Goal: Transaction & Acquisition: Obtain resource

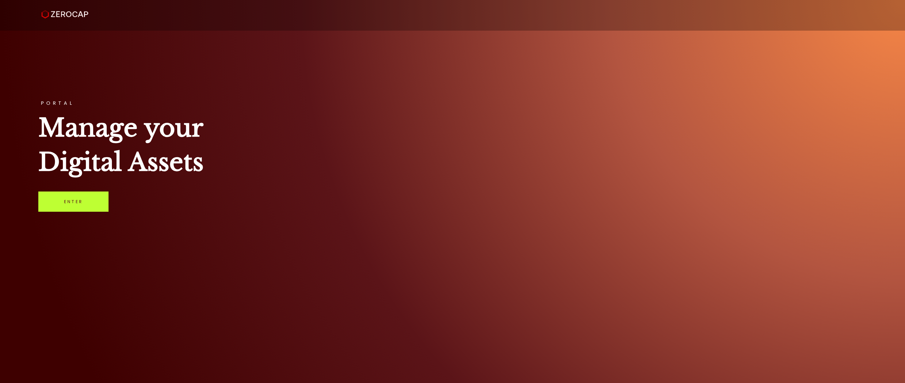
click at [105, 206] on link "Enter" at bounding box center [73, 202] width 70 height 20
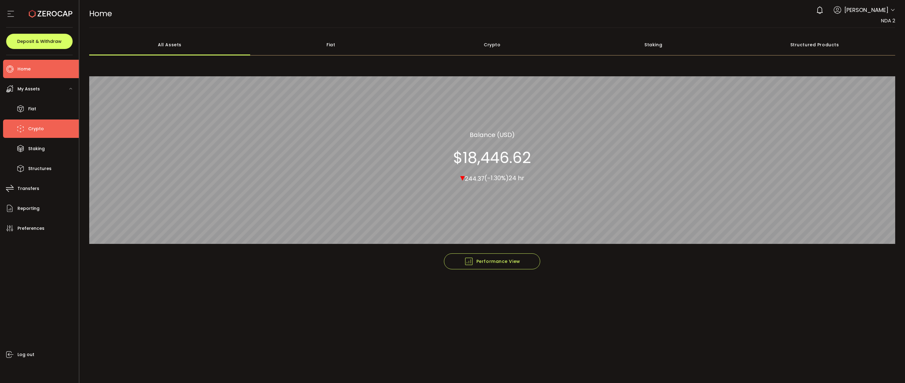
click at [28, 123] on li "Crypto" at bounding box center [41, 129] width 76 height 18
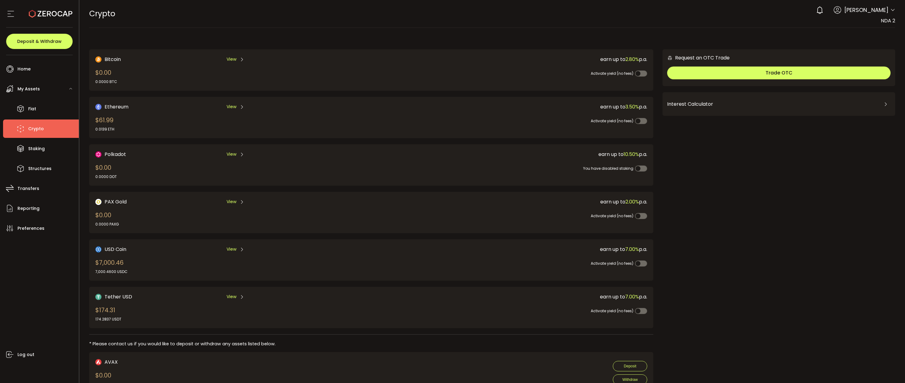
click at [239, 248] on div "View" at bounding box center [236, 250] width 18 height 8
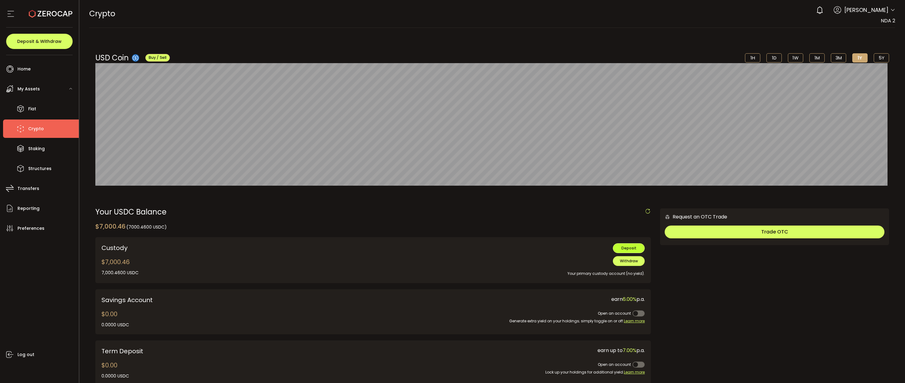
click at [628, 248] on span "Deposit" at bounding box center [629, 248] width 15 height 5
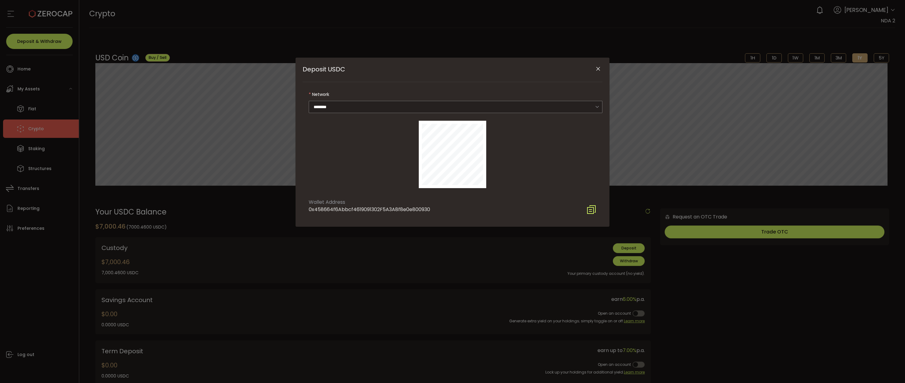
click at [594, 209] on icon "Deposit USDC" at bounding box center [592, 210] width 10 height 10
drag, startPoint x: 645, startPoint y: 13, endPoint x: 622, endPoint y: 31, distance: 29.5
click at [645, 14] on div "Deposit USDC Network ******** Ethereum Wallet Address 0x458664f6Abbcf4619091302…" at bounding box center [452, 191] width 905 height 383
click at [597, 68] on icon "Close" at bounding box center [598, 69] width 6 height 6
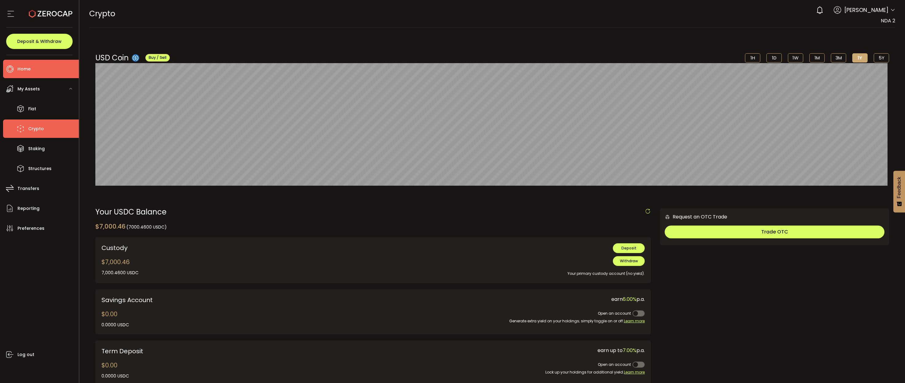
click at [23, 65] on span "Home" at bounding box center [23, 69] width 13 height 9
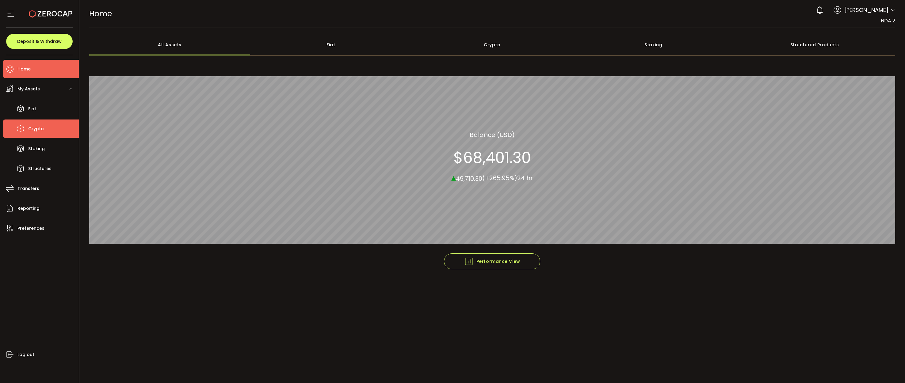
click at [59, 132] on li "Crypto" at bounding box center [41, 129] width 76 height 18
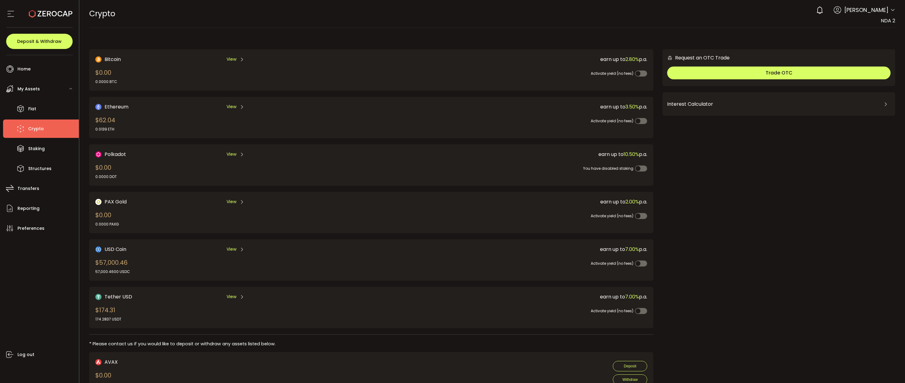
click at [891, 10] on icon at bounding box center [892, 10] width 5 height 5
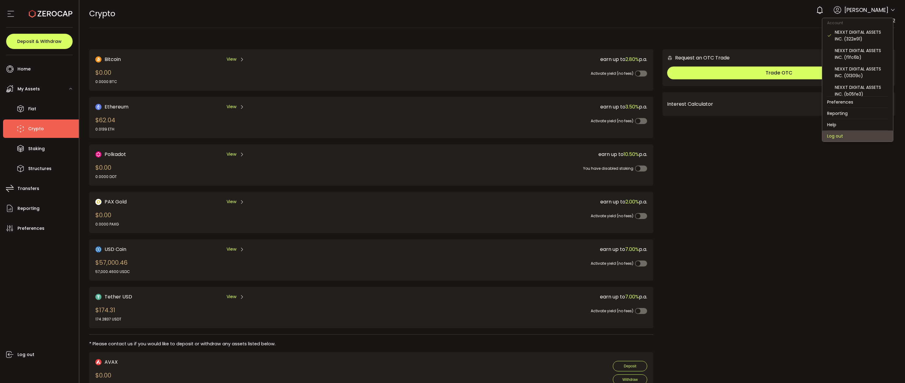
click at [850, 135] on li "Log out" at bounding box center [857, 136] width 71 height 11
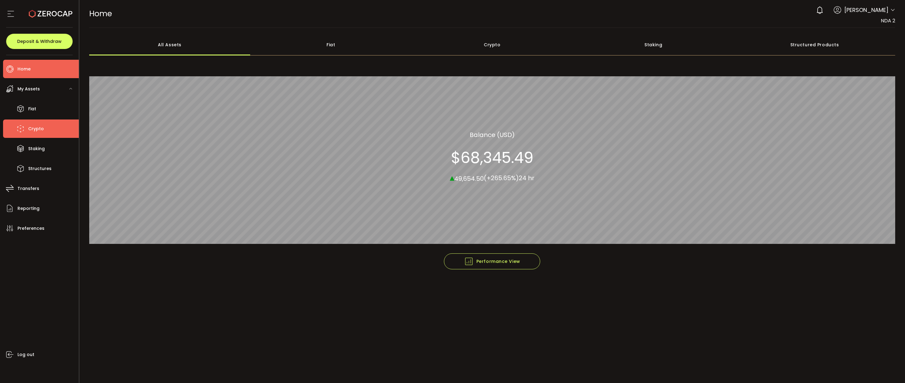
click at [36, 126] on span "Crypto" at bounding box center [36, 128] width 16 height 9
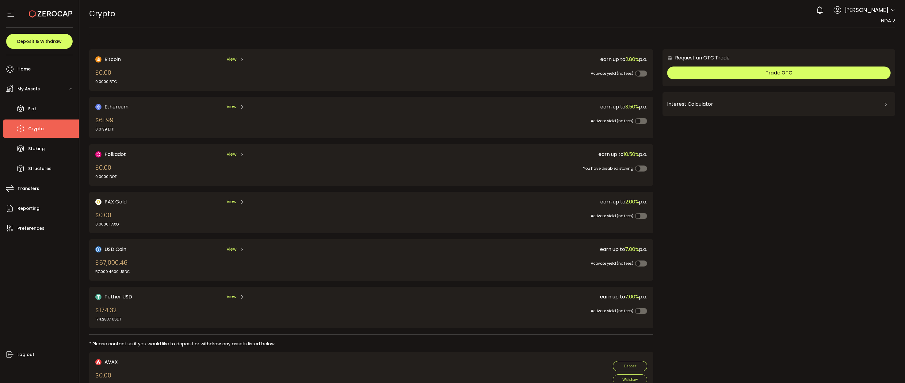
click at [892, 11] on icon at bounding box center [892, 10] width 5 height 5
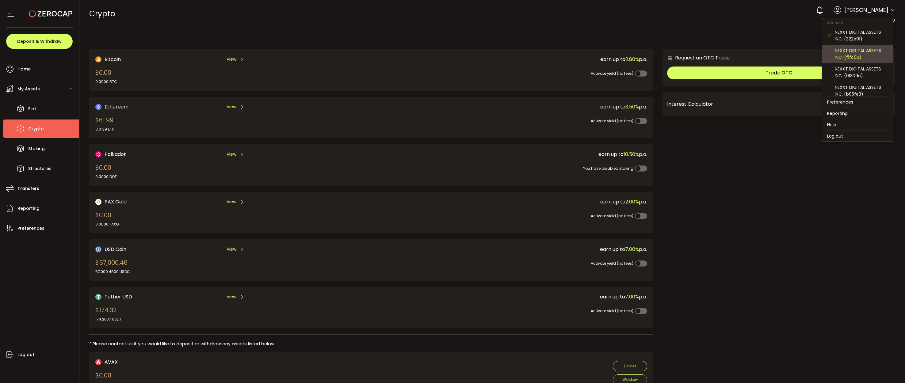
click at [854, 58] on div "NEXXT DIGITAL ASSETS INC. (f1fc6b)" at bounding box center [861, 53] width 53 height 13
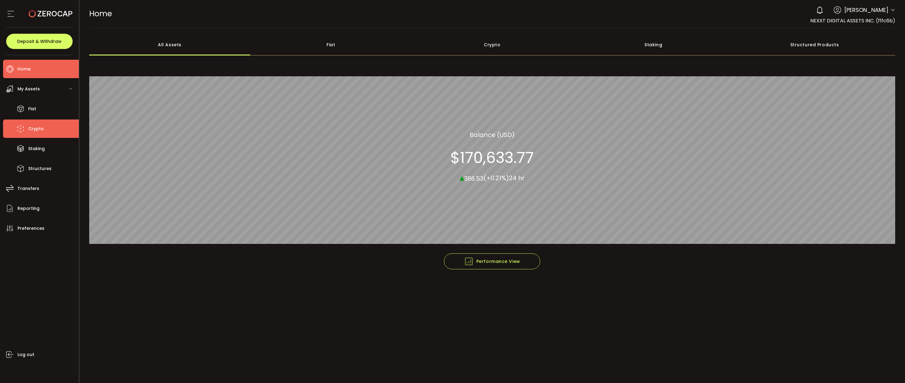
click at [39, 130] on span "Crypto" at bounding box center [36, 128] width 16 height 9
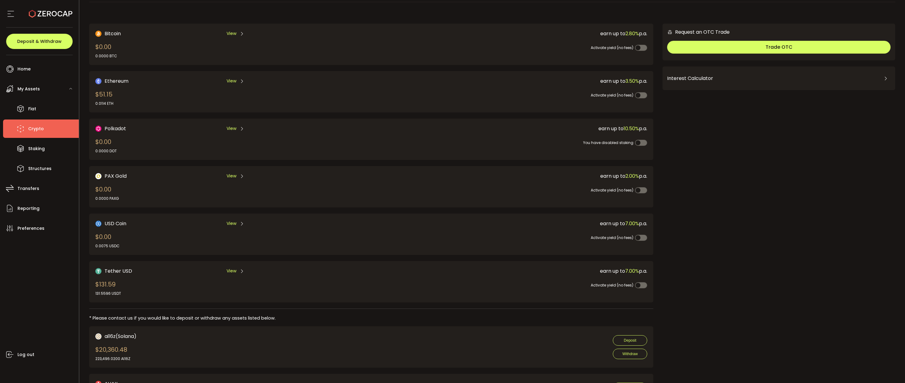
scroll to position [215, 0]
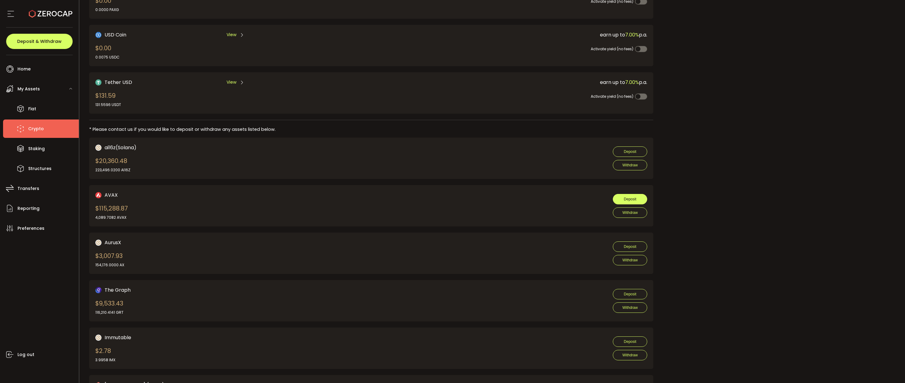
click at [624, 199] on span "Deposit" at bounding box center [630, 199] width 13 height 4
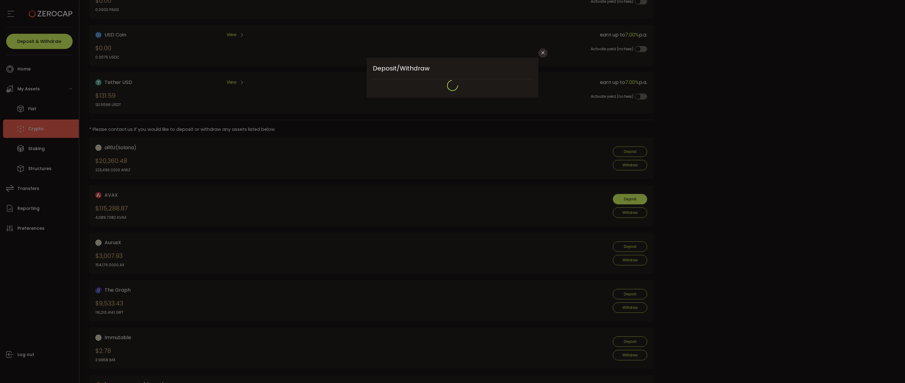
type input "**********"
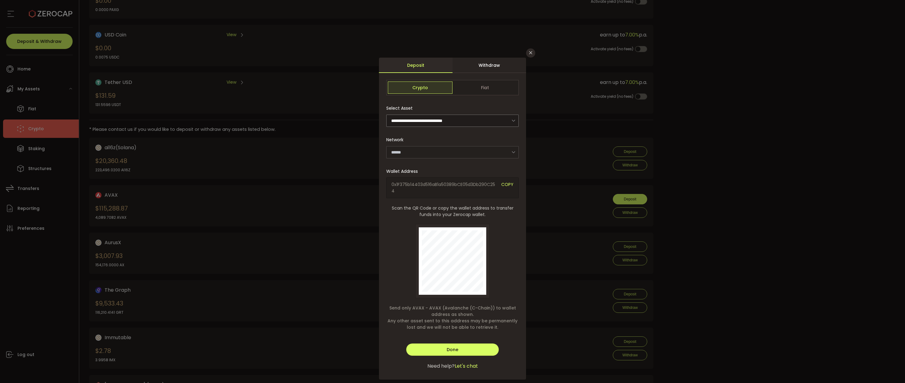
type input "**********"
click at [507, 183] on span "COPY" at bounding box center [507, 188] width 12 height 13
click at [529, 53] on icon "Close" at bounding box center [530, 52] width 5 height 5
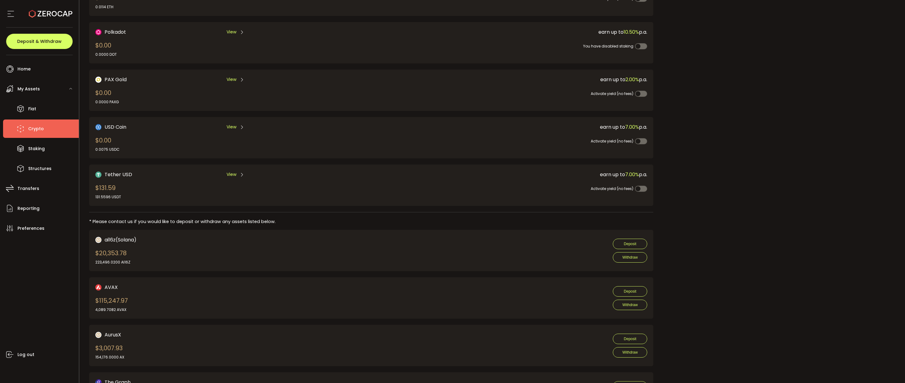
scroll to position [123, 0]
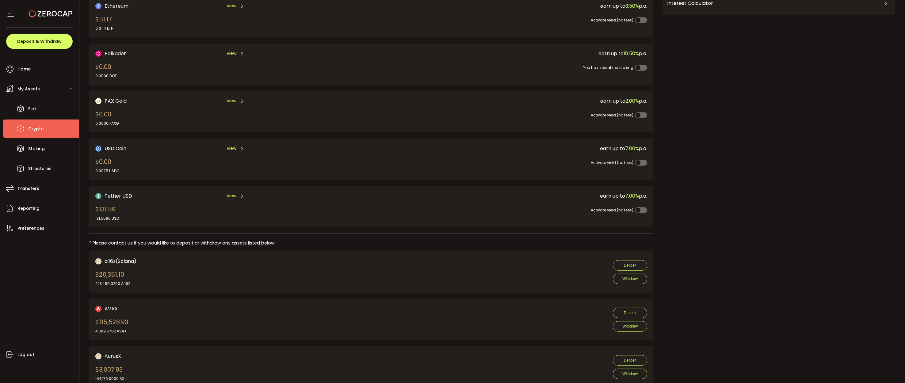
scroll to position [92, 0]
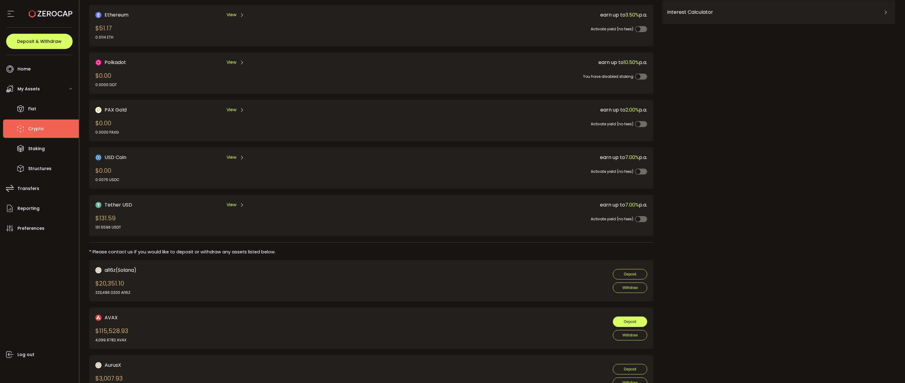
click at [630, 319] on button "Deposit" at bounding box center [630, 322] width 34 height 10
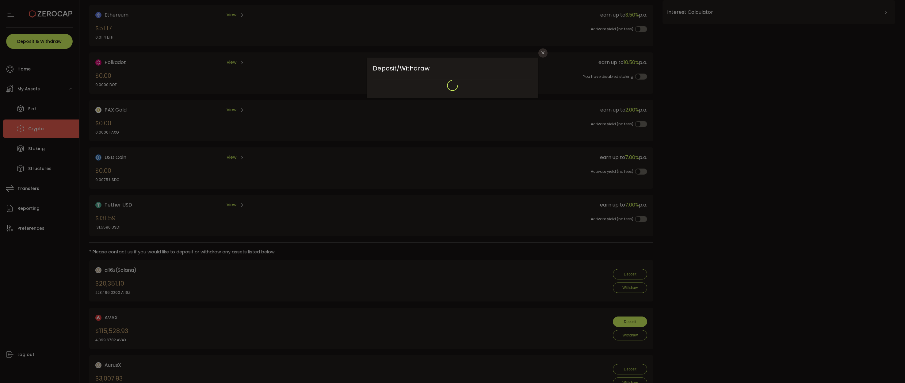
type input "**********"
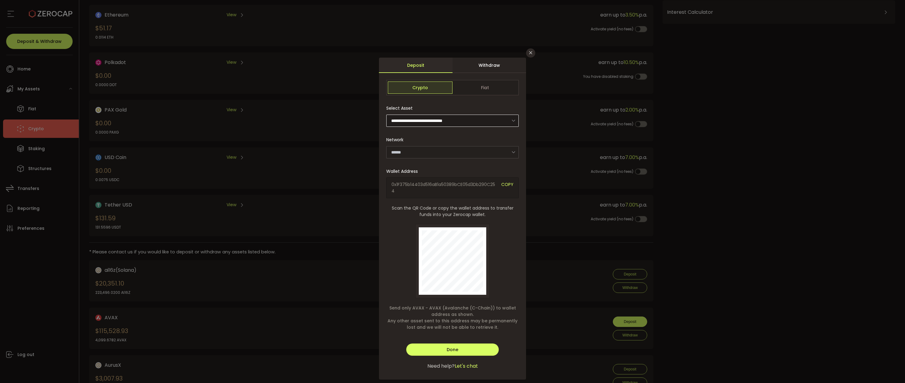
type input "**********"
click at [507, 182] on span "COPY" at bounding box center [507, 188] width 12 height 13
click at [532, 53] on icon "Close" at bounding box center [530, 52] width 5 height 5
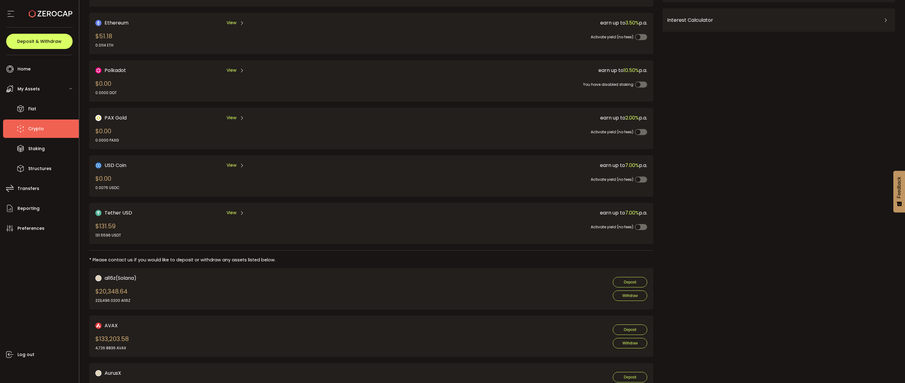
scroll to position [92, 0]
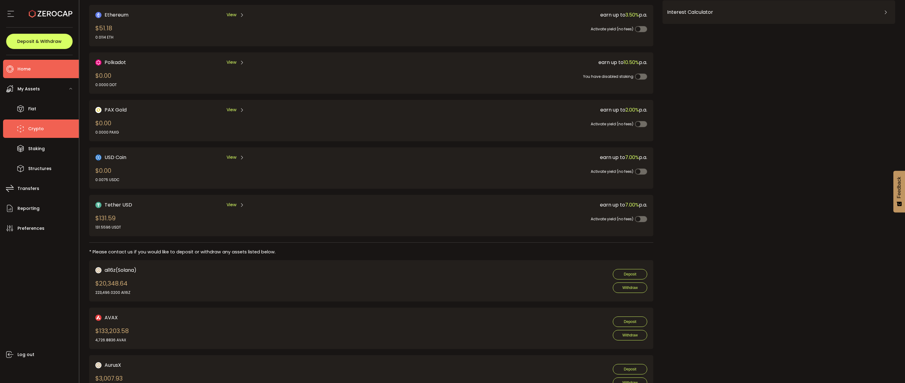
click at [32, 68] on li "Home" at bounding box center [41, 69] width 76 height 18
